Goal: Task Accomplishment & Management: Manage account settings

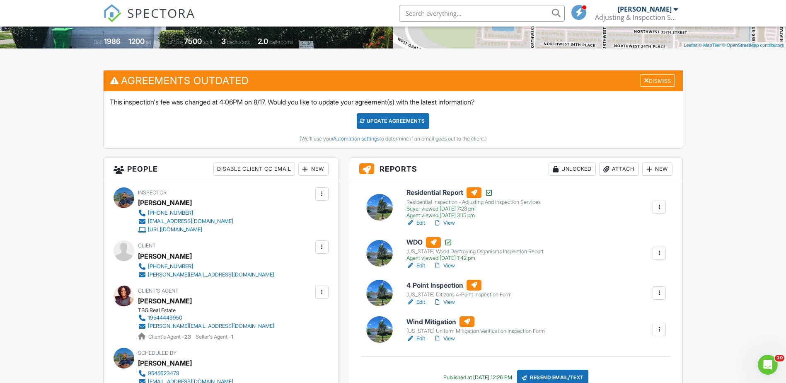
scroll to position [207, 0]
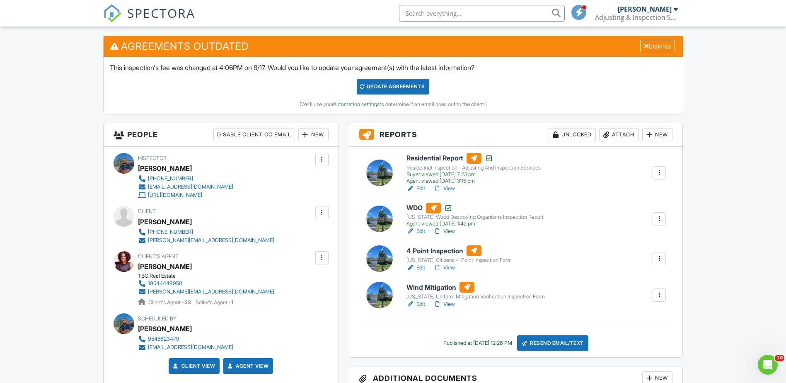
click at [418, 303] on link "Edit" at bounding box center [416, 304] width 19 height 8
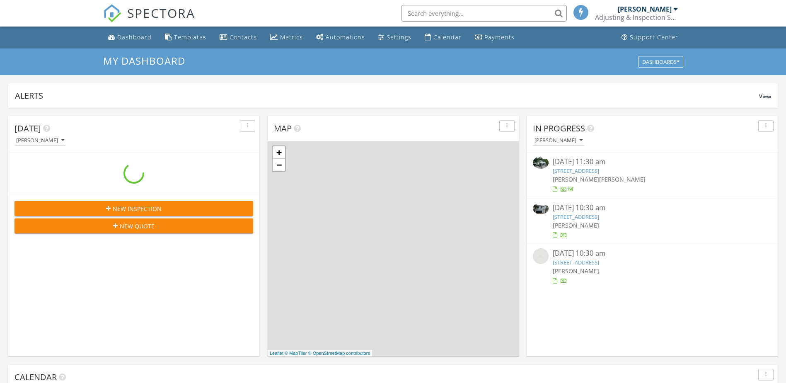
scroll to position [767, 799]
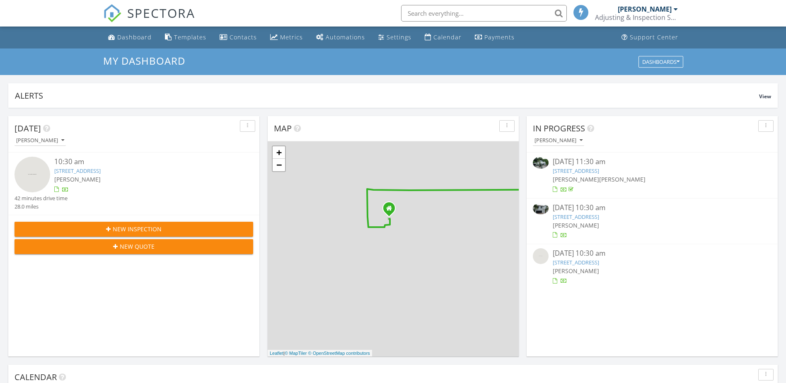
click at [484, 16] on input "text" at bounding box center [484, 13] width 166 height 17
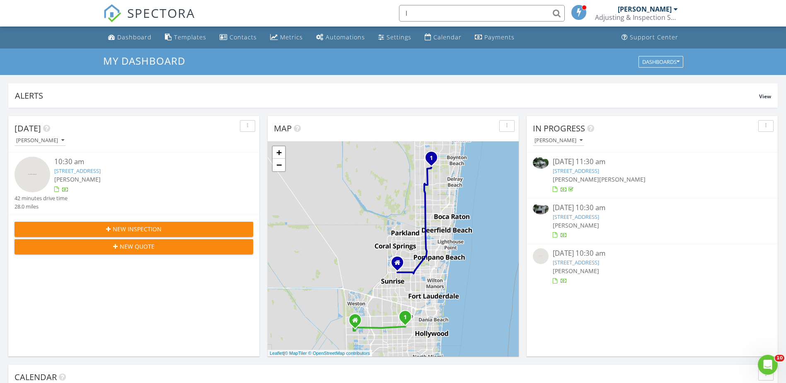
scroll to position [0, 0]
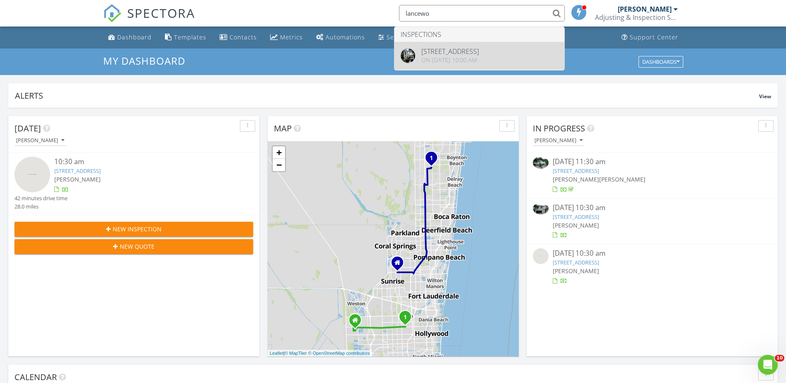
type input "lancewo"
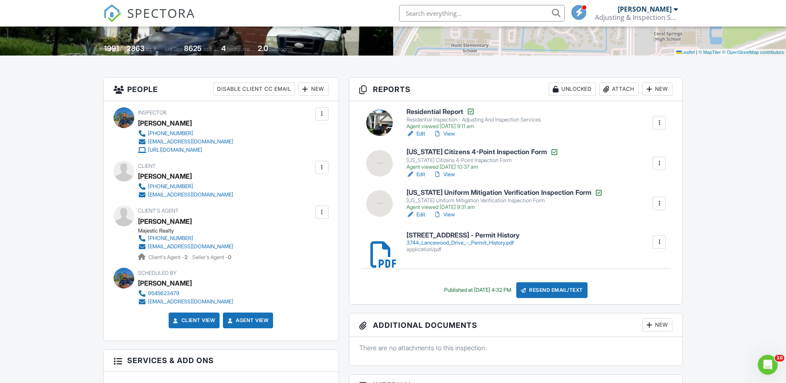
click at [313, 92] on div "New" at bounding box center [313, 88] width 30 height 13
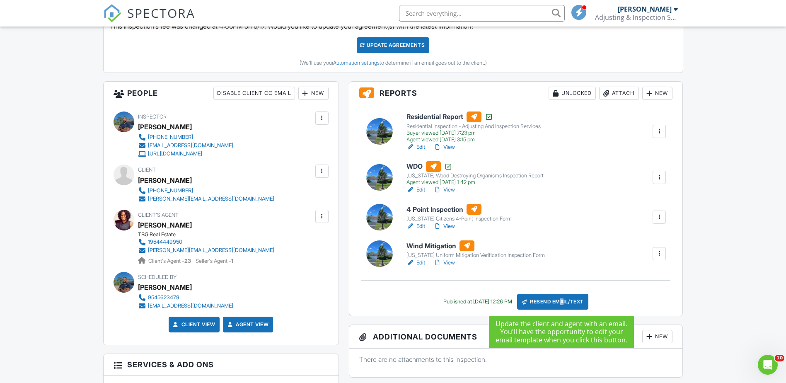
click at [567, 304] on div "Resend Email/Text" at bounding box center [552, 302] width 71 height 16
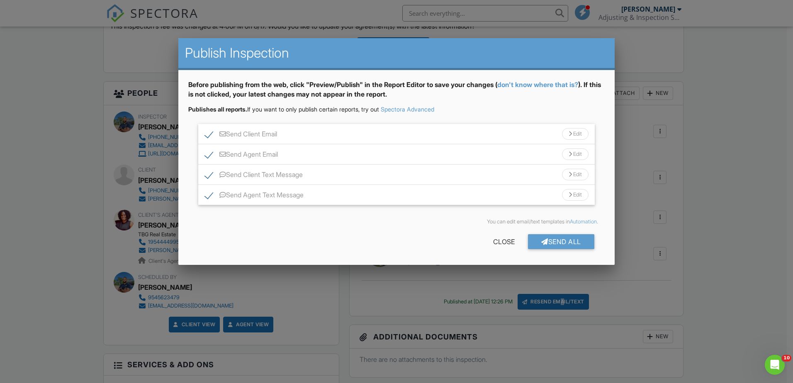
click at [208, 135] on label "Send Client Email" at bounding box center [241, 135] width 72 height 10
click at [209, 135] on label "Send Client Email" at bounding box center [241, 135] width 72 height 10
click at [209, 133] on input "Send Client Email" at bounding box center [207, 129] width 5 height 5
checkbox input "true"
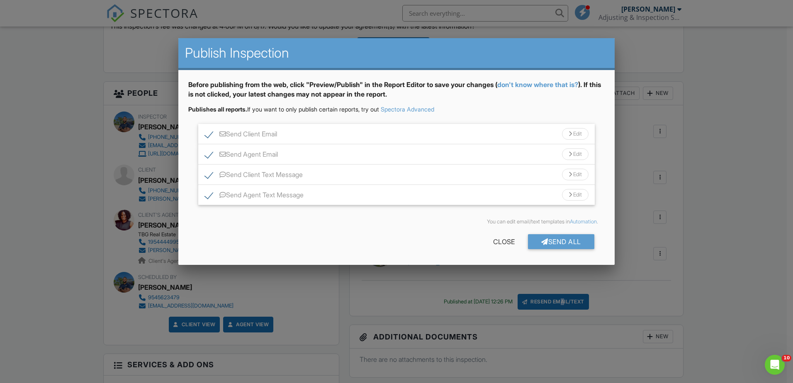
click at [209, 174] on label "Send Client Text Message" at bounding box center [254, 176] width 98 height 10
checkbox input "false"
click at [209, 201] on label "Send Agent Text Message" at bounding box center [254, 196] width 99 height 10
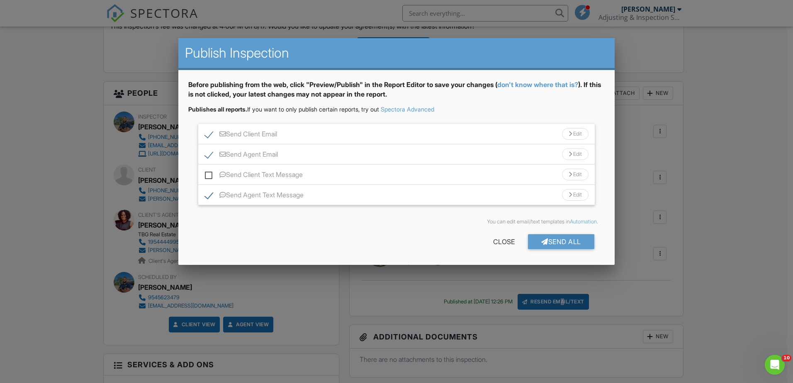
checkbox input "false"
click at [568, 241] on div "Send All" at bounding box center [561, 241] width 66 height 15
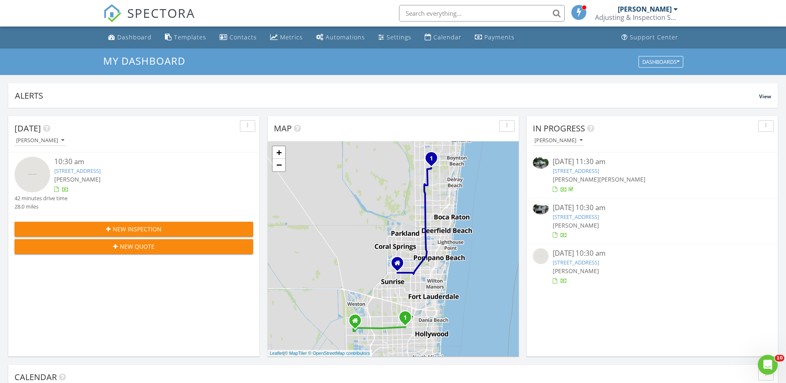
click at [599, 218] on link "[STREET_ADDRESS]" at bounding box center [576, 216] width 46 height 7
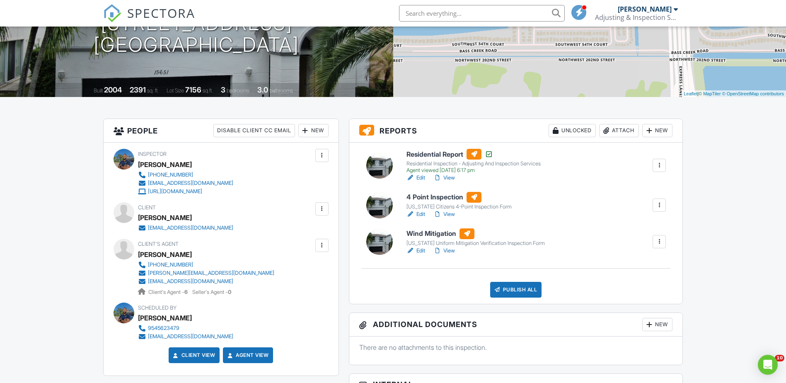
click at [421, 214] on link "Edit" at bounding box center [416, 214] width 19 height 8
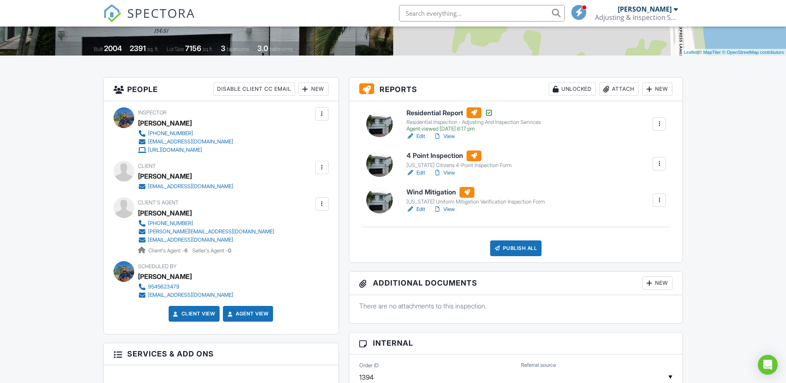
click at [422, 210] on link "Edit" at bounding box center [416, 209] width 19 height 8
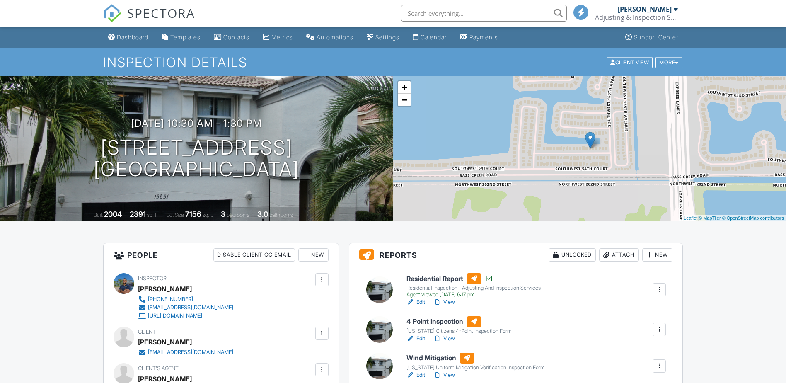
click at [420, 371] on link "Edit" at bounding box center [416, 375] width 19 height 8
click at [420, 335] on link "Edit" at bounding box center [416, 339] width 19 height 8
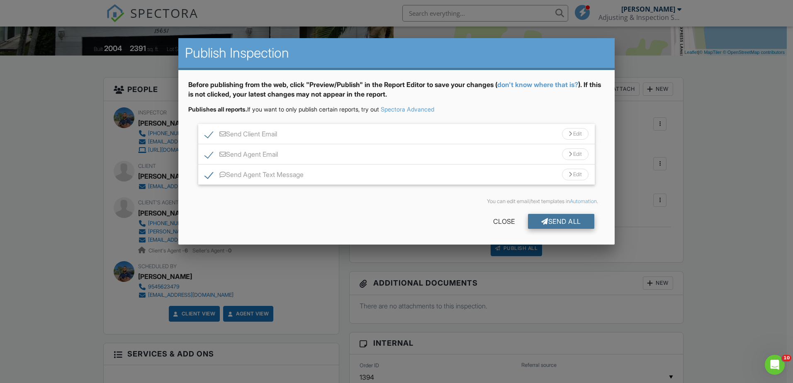
click at [563, 220] on div "Send All" at bounding box center [561, 221] width 66 height 15
